Goal: Navigation & Orientation: Go to known website

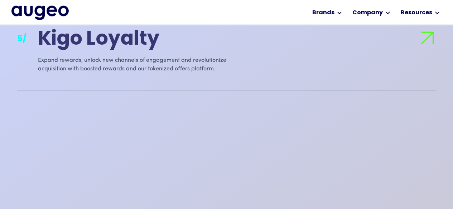
scroll to position [1075, 0]
